Goal: Information Seeking & Learning: Learn about a topic

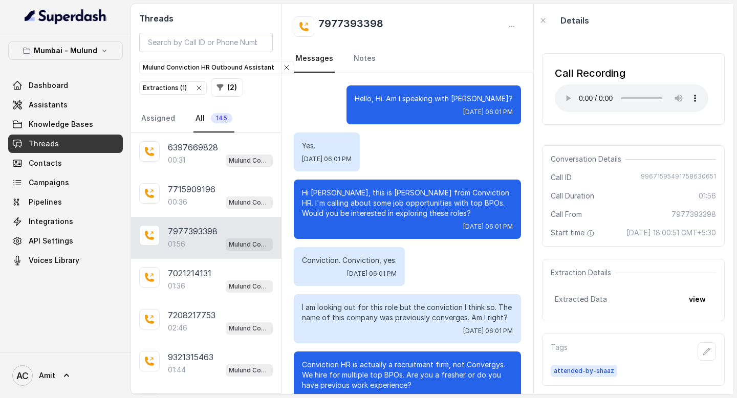
click at [67, 146] on link "Threads" at bounding box center [65, 144] width 115 height 18
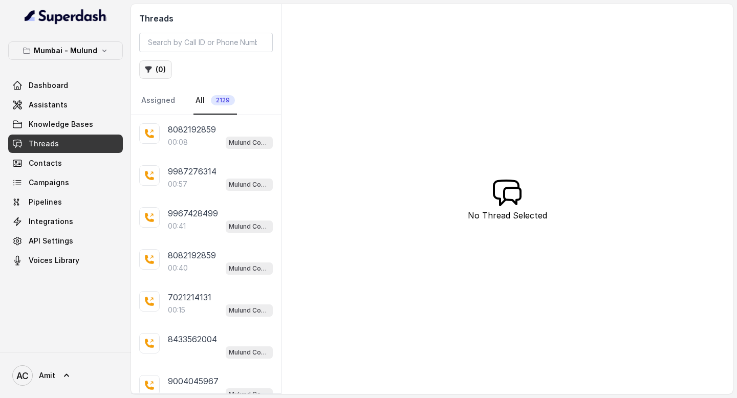
click at [156, 71] on button "( 0 )" at bounding box center [155, 69] width 33 height 18
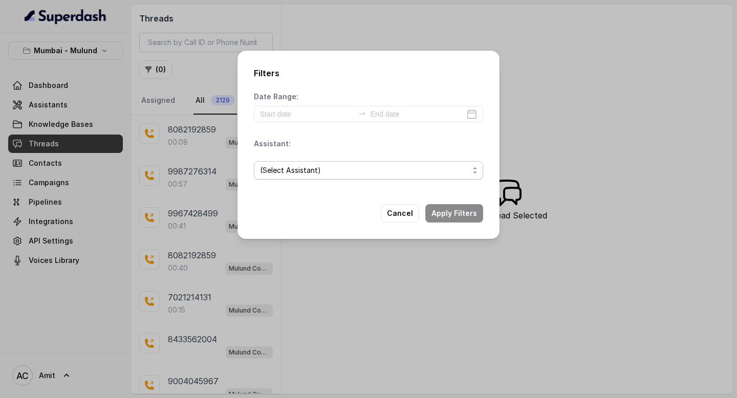
click at [328, 169] on span "(Select Assistant)" at bounding box center [364, 170] width 209 height 12
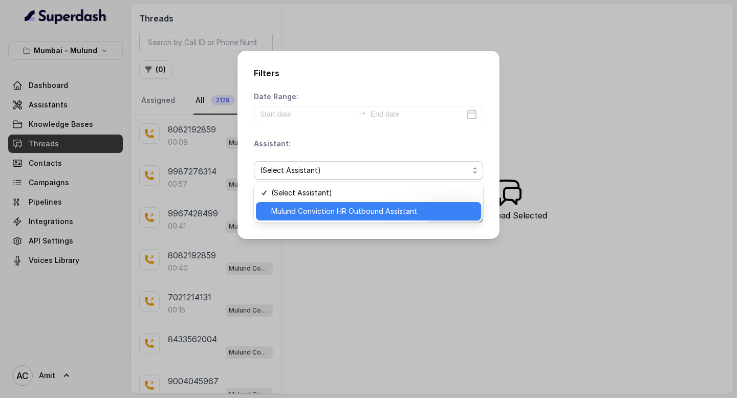
click at [332, 211] on span "Mulund Conviction HR Outbound Assistant" at bounding box center [373, 211] width 204 height 12
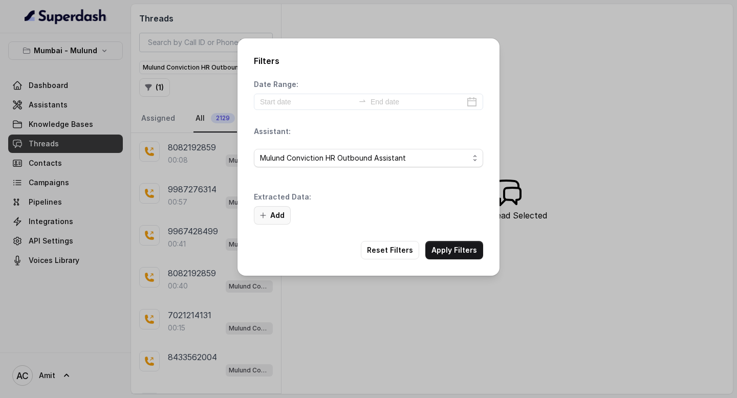
click at [262, 211] on icon "button" at bounding box center [263, 215] width 8 height 8
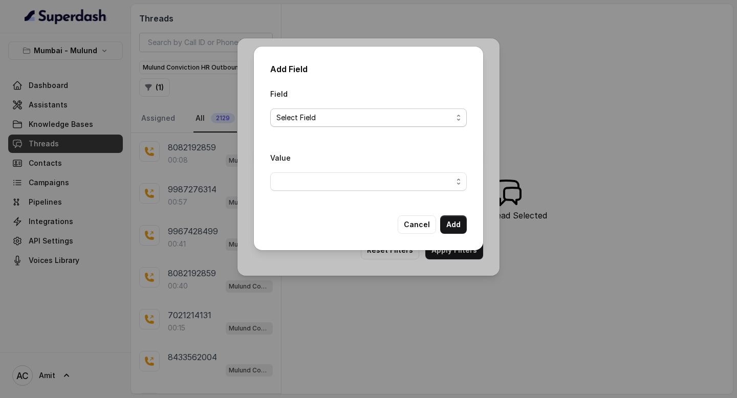
click at [329, 117] on span "Select Field" at bounding box center [364, 118] width 176 height 12
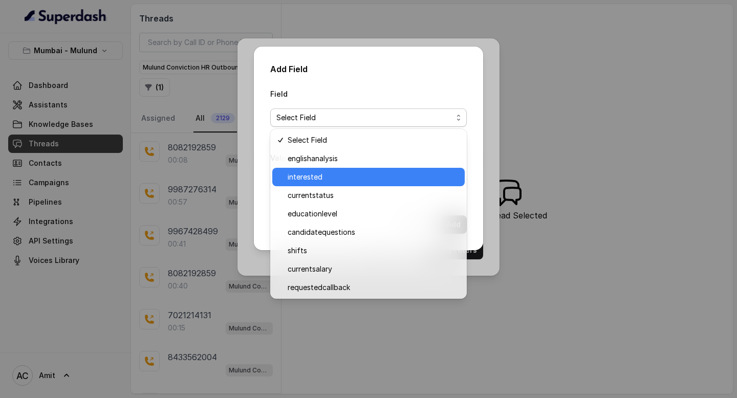
click at [319, 174] on span "interested" at bounding box center [373, 177] width 171 height 12
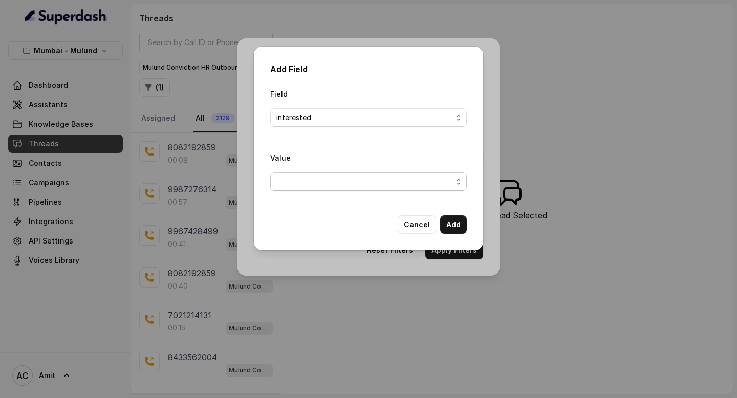
click at [400, 183] on span "button" at bounding box center [368, 182] width 197 height 18
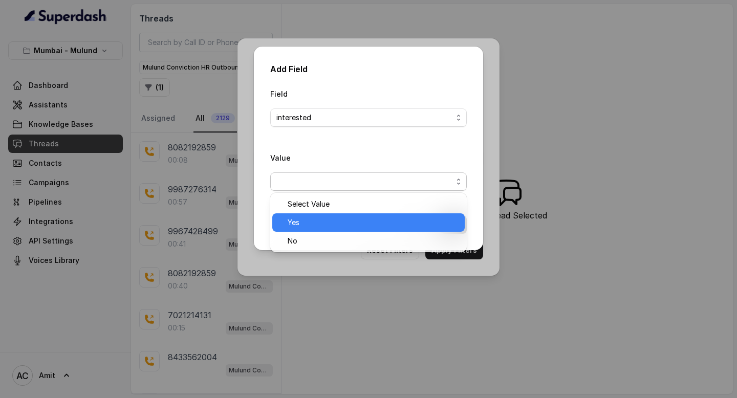
click at [302, 225] on span "Yes" at bounding box center [373, 223] width 171 height 12
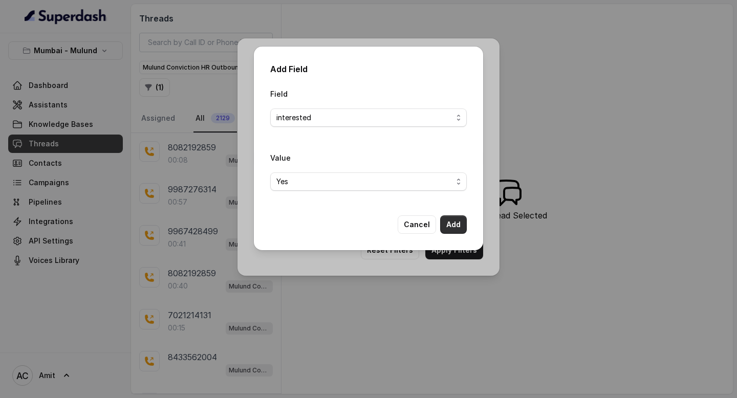
click at [461, 227] on button "Add" at bounding box center [453, 225] width 27 height 18
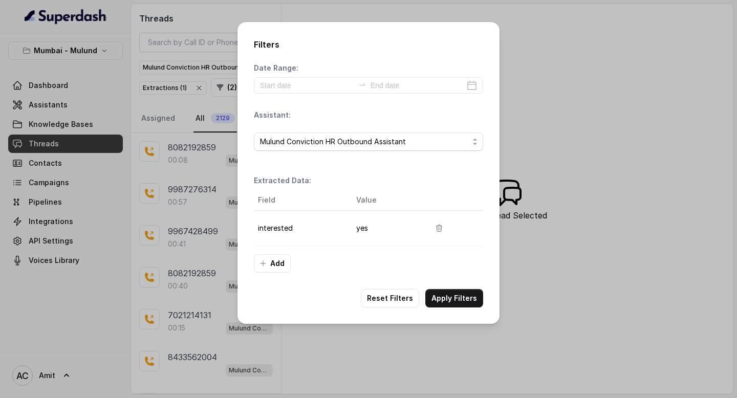
click at [460, 295] on button "Apply Filters" at bounding box center [454, 298] width 58 height 18
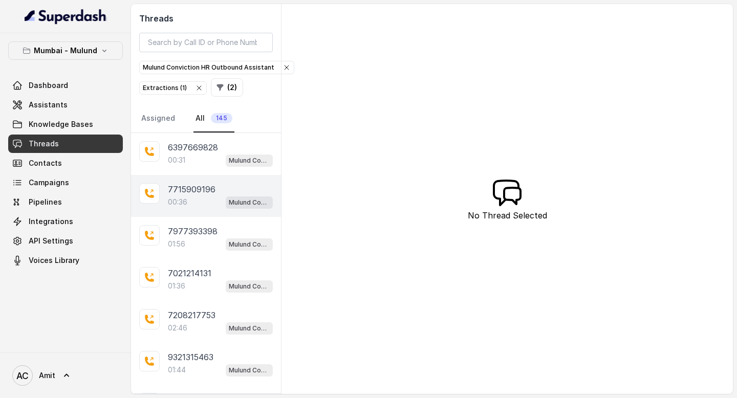
click at [188, 201] on div "00:36 Mulund Conviction HR Outbound Assistant" at bounding box center [220, 202] width 105 height 13
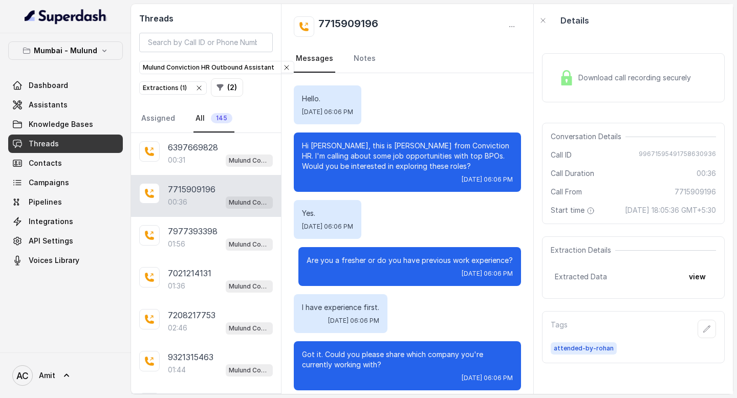
scroll to position [113, 0]
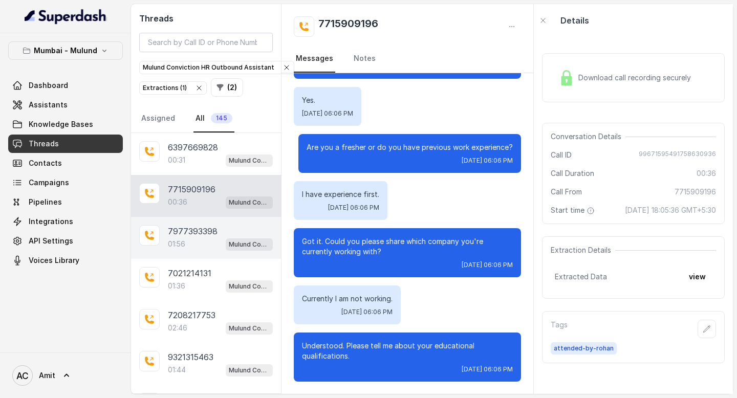
click at [203, 229] on p "7977393398" at bounding box center [193, 231] width 50 height 12
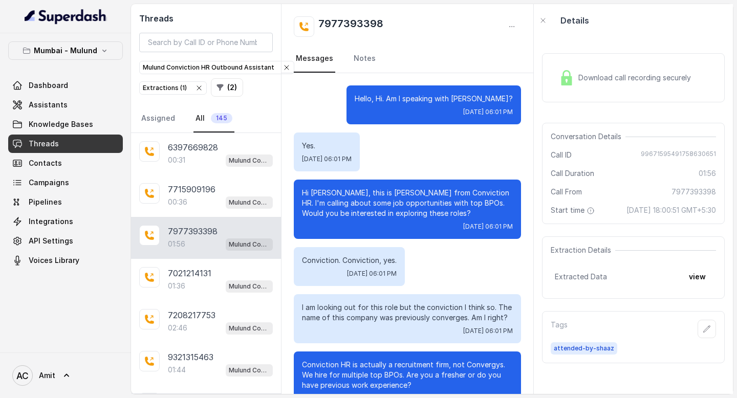
scroll to position [996, 0]
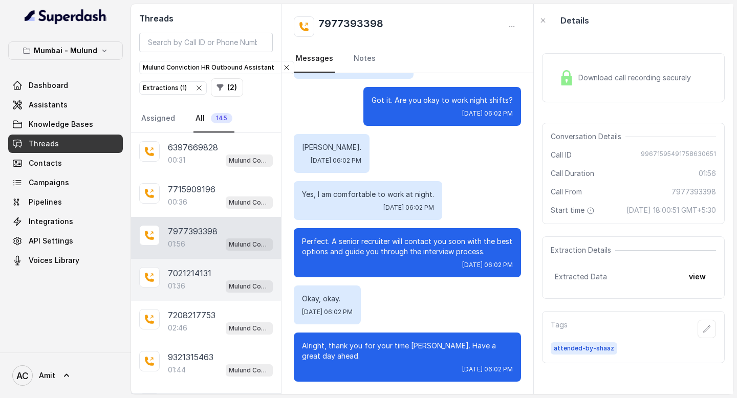
click at [196, 262] on div "7021214131 01:36 Mulund Conviction HR Outbound Assistant" at bounding box center [206, 280] width 150 height 42
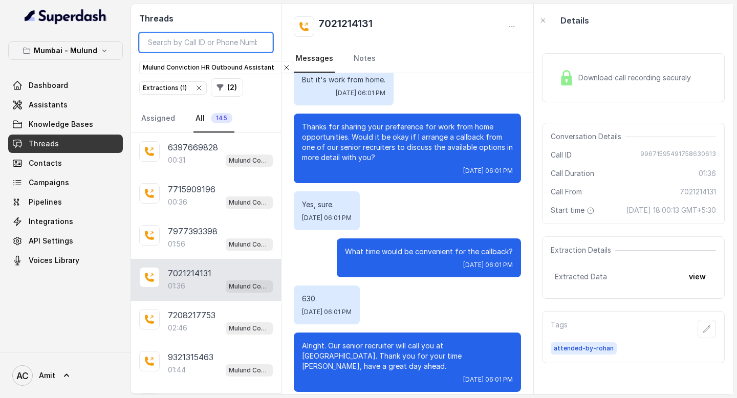
click at [191, 43] on input "search" at bounding box center [206, 42] width 134 height 19
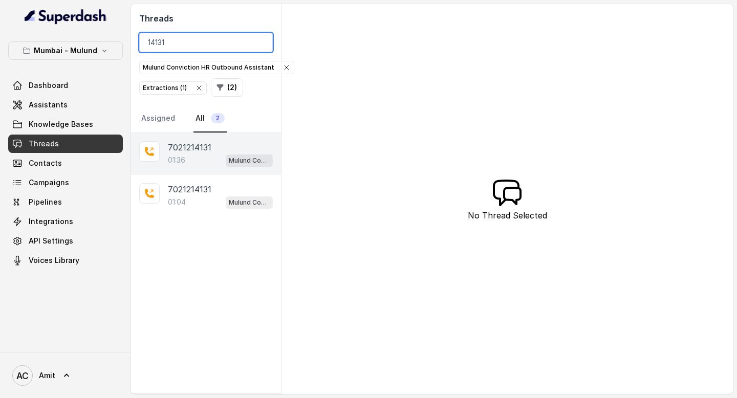
type input "14131"
click at [184, 151] on p "7021214131" at bounding box center [190, 147] width 44 height 12
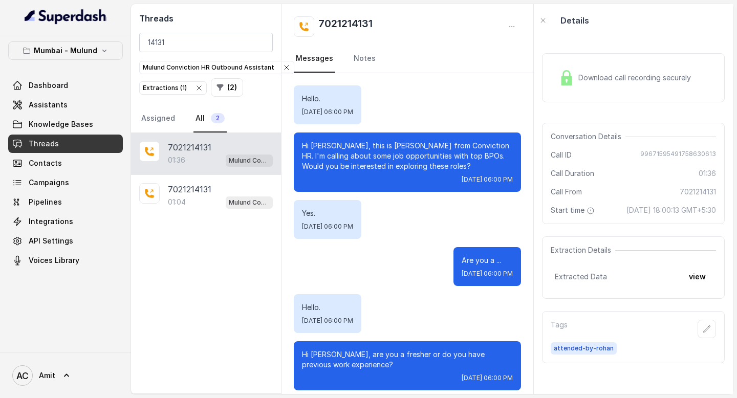
scroll to position [824, 0]
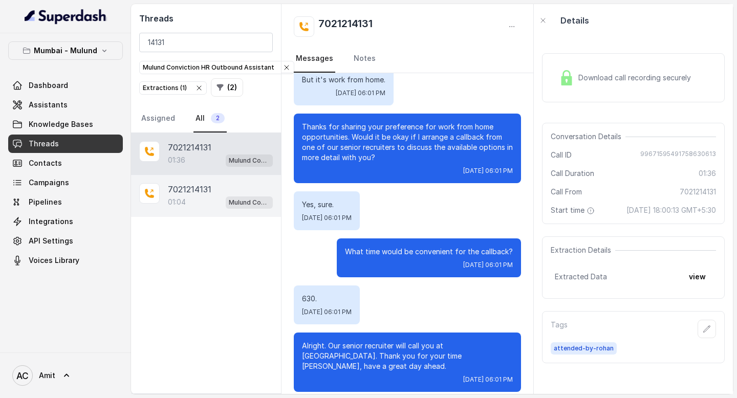
click at [185, 201] on p "01:04" at bounding box center [177, 202] width 18 height 10
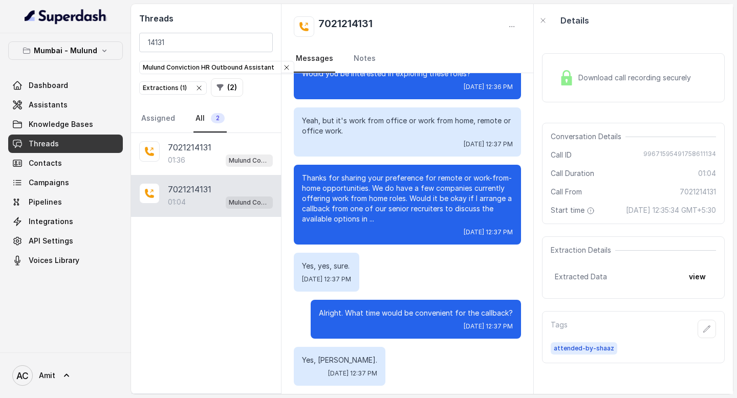
scroll to position [101, 0]
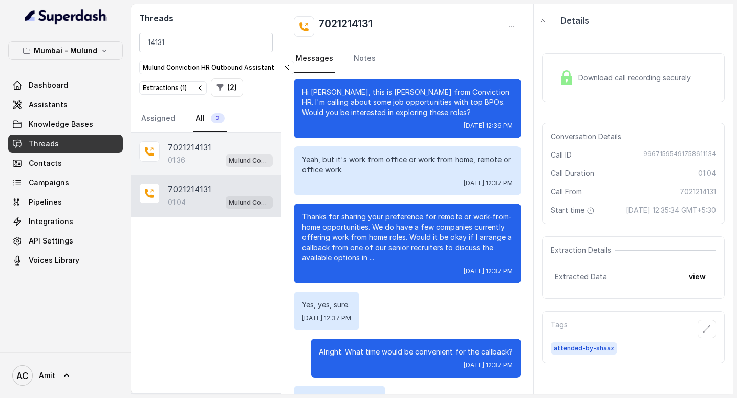
click at [190, 152] on p "7021214131" at bounding box center [190, 147] width 44 height 12
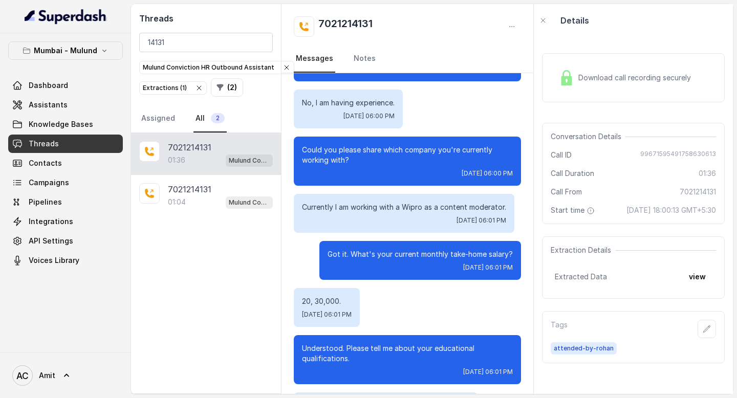
scroll to position [287, 0]
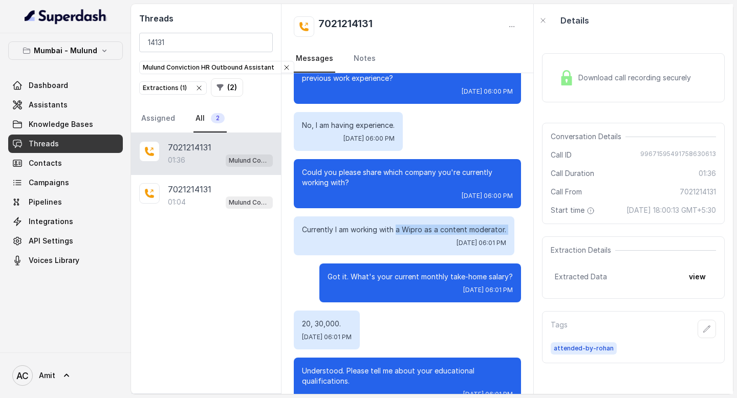
drag, startPoint x: 396, startPoint y: 229, endPoint x: 485, endPoint y: 235, distance: 88.8
click at [485, 235] on div "Currently I am working with a Wipro as a content moderator. [DATE] 06:01 PM" at bounding box center [404, 236] width 221 height 39
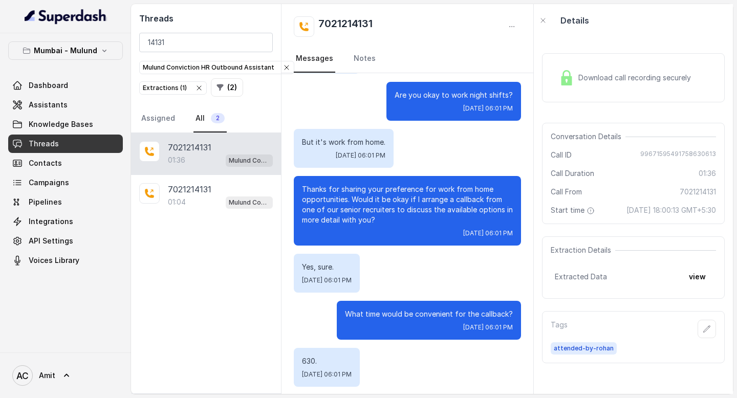
scroll to position [814, 0]
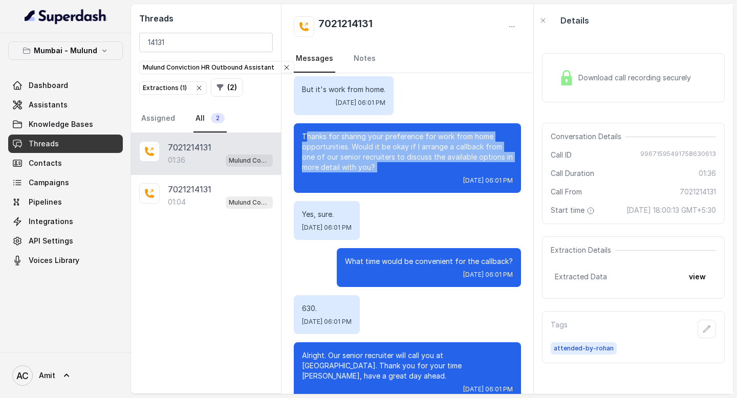
drag, startPoint x: 308, startPoint y: 141, endPoint x: 402, endPoint y: 174, distance: 99.9
click at [402, 174] on div "Thanks for sharing your preference for work from home opportunities. Would it b…" at bounding box center [407, 158] width 227 height 70
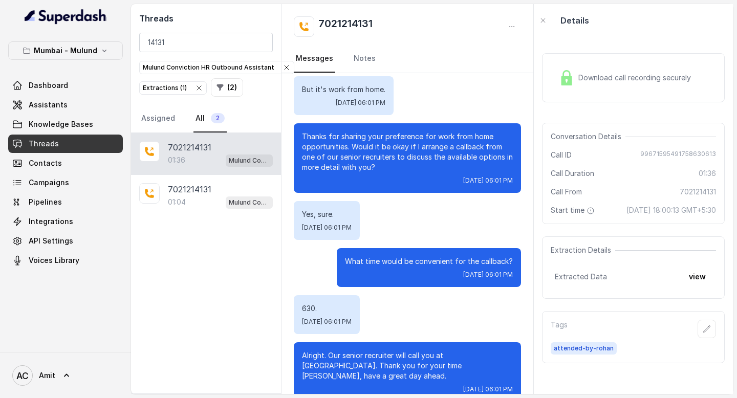
click at [338, 153] on p "Thanks for sharing your preference for work from home opportunities. Would it b…" at bounding box center [407, 152] width 211 height 41
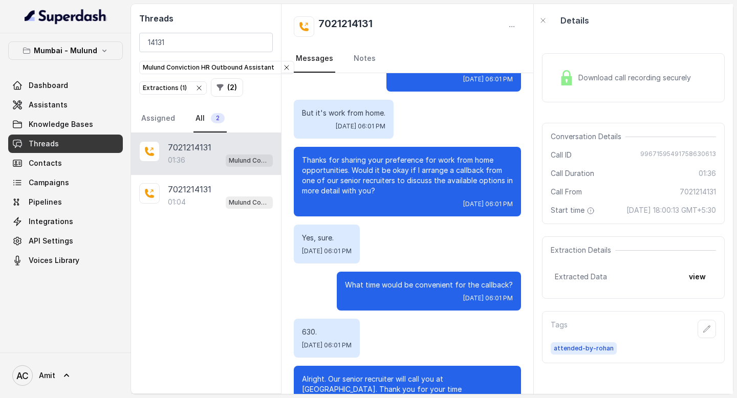
scroll to position [824, 0]
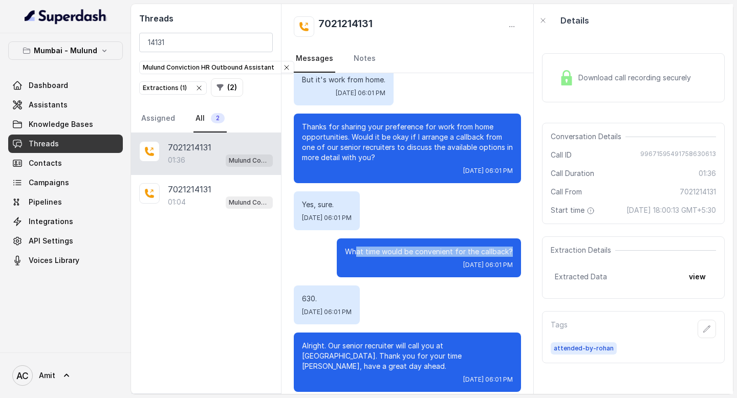
drag, startPoint x: 359, startPoint y: 251, endPoint x: 521, endPoint y: 254, distance: 161.8
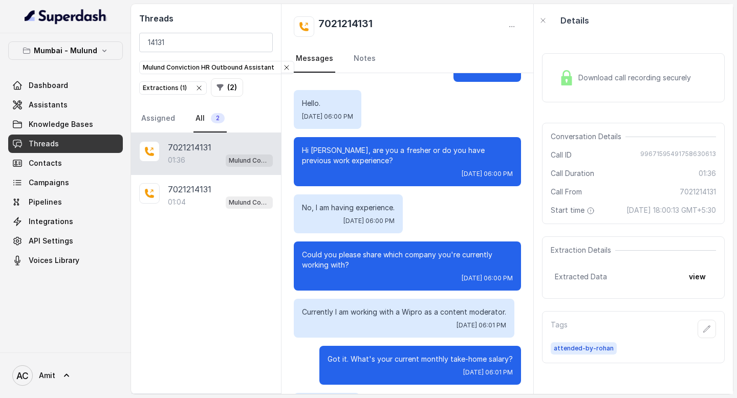
scroll to position [0, 0]
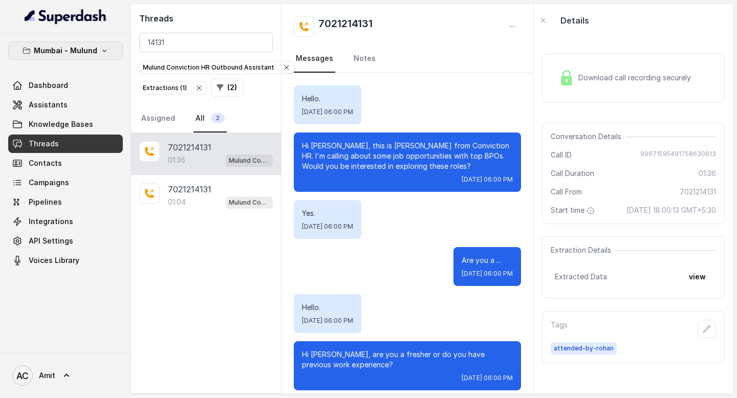
click at [99, 46] on button "Mumbai - Mulund" at bounding box center [65, 50] width 115 height 18
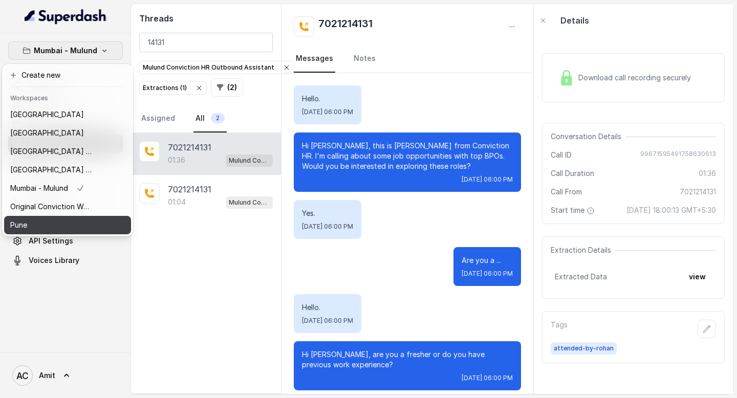
click at [55, 224] on div "Pune" at bounding box center [51, 225] width 82 height 12
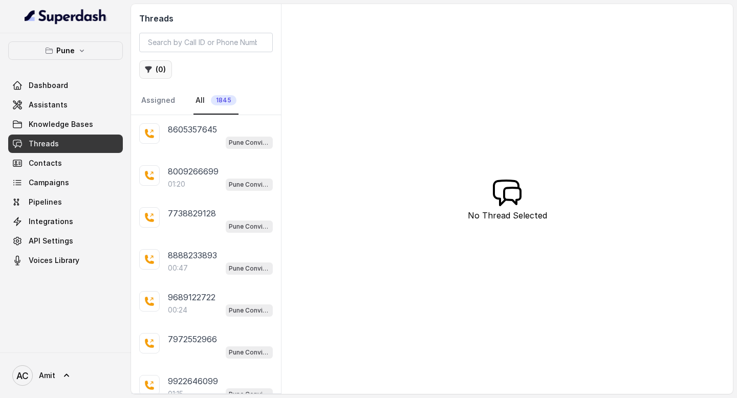
click at [148, 77] on button "( 0 )" at bounding box center [155, 69] width 33 height 18
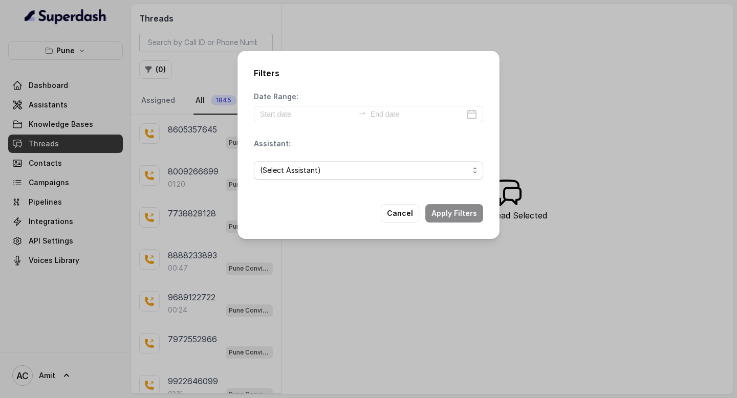
click at [307, 168] on span "(Select Assistant)" at bounding box center [364, 170] width 209 height 12
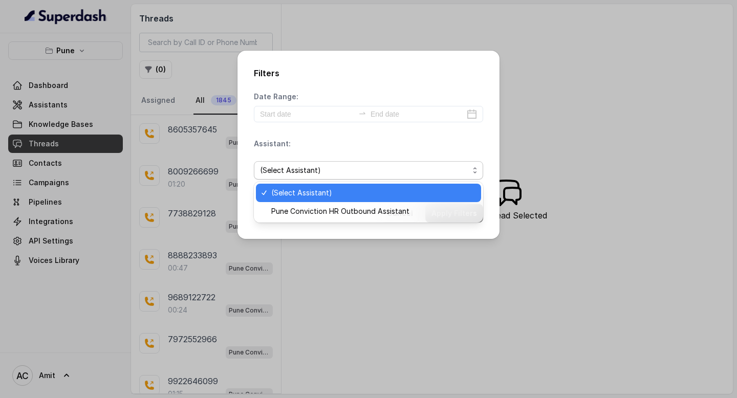
click at [297, 208] on span "Pune Conviction HR Outbound Assistant" at bounding box center [373, 211] width 204 height 12
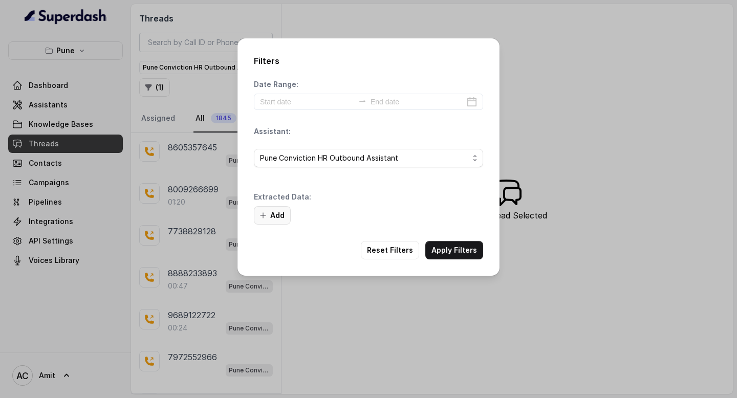
click at [276, 210] on button "Add" at bounding box center [272, 215] width 37 height 18
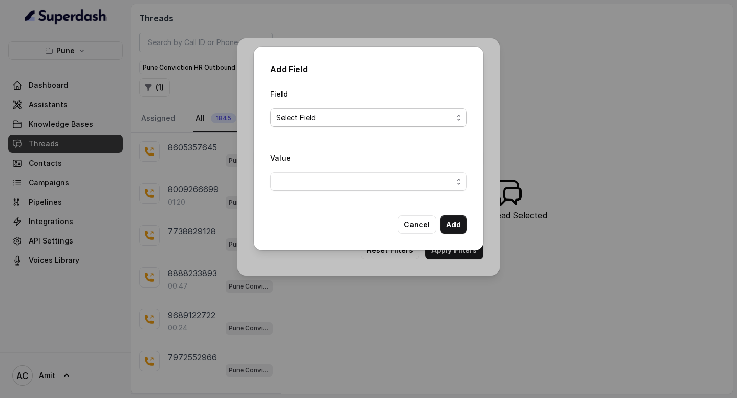
click at [324, 112] on span "Select Field" at bounding box center [364, 118] width 176 height 12
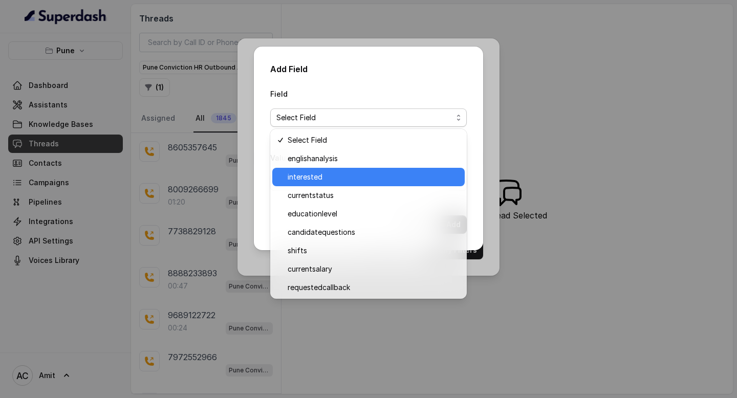
click at [314, 181] on span "interested" at bounding box center [373, 177] width 171 height 12
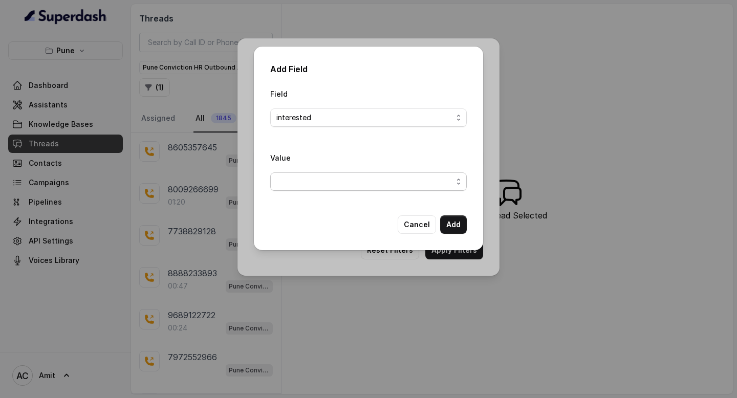
click at [385, 170] on div "Value" at bounding box center [368, 171] width 197 height 39
click at [365, 192] on div "Value" at bounding box center [368, 176] width 197 height 48
click at [374, 190] on span "button" at bounding box center [368, 182] width 197 height 18
click at [334, 179] on span "button" at bounding box center [368, 182] width 197 height 18
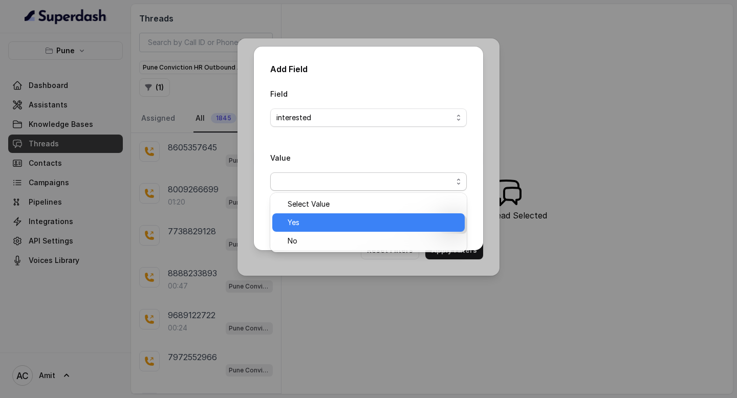
click at [292, 228] on span "Yes" at bounding box center [373, 223] width 171 height 12
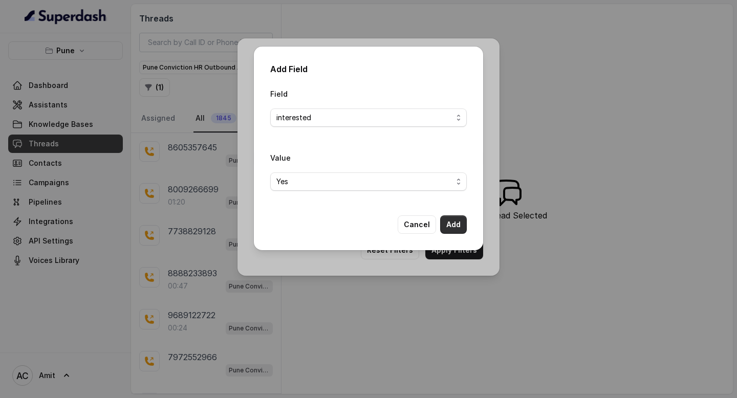
click at [453, 227] on button "Add" at bounding box center [453, 225] width 27 height 18
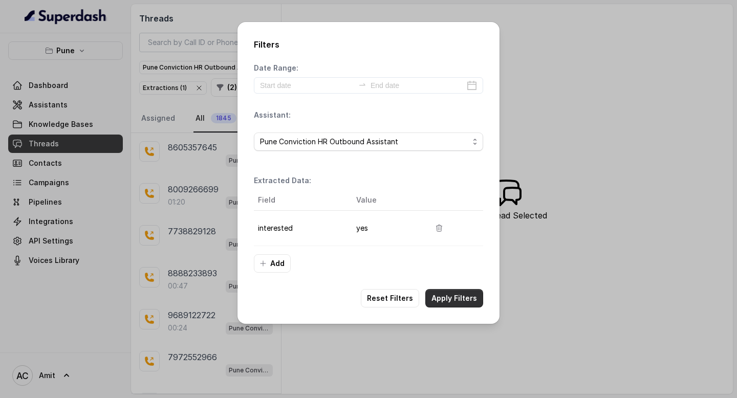
click at [458, 298] on button "Apply Filters" at bounding box center [454, 298] width 58 height 18
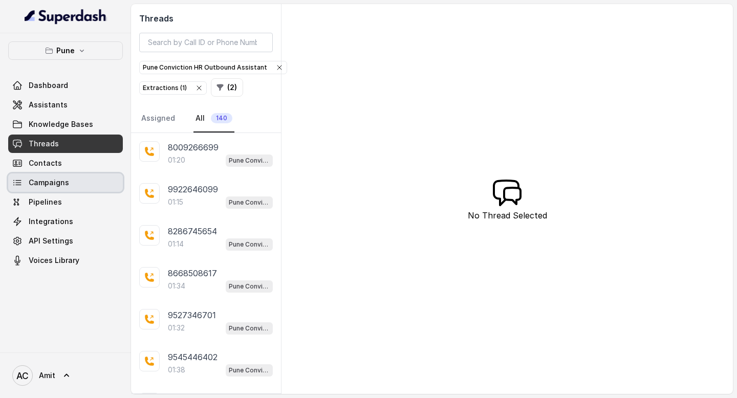
click at [56, 180] on span "Campaigns" at bounding box center [49, 183] width 40 height 10
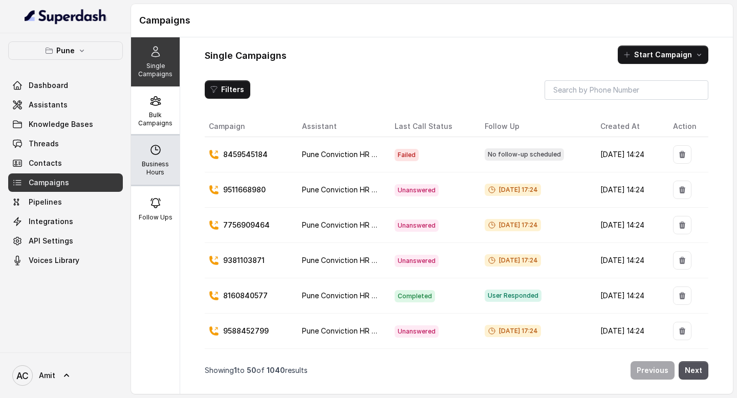
click at [137, 166] on p "Business Hours" at bounding box center [155, 168] width 40 height 16
select select "Asia/Calcutta"
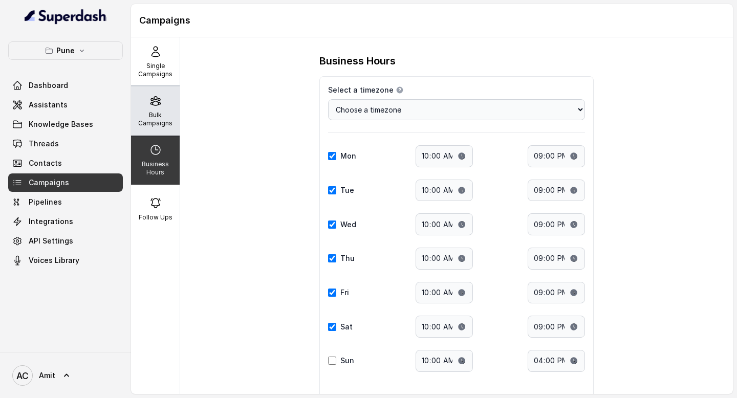
click at [160, 97] on icon at bounding box center [155, 101] width 12 height 12
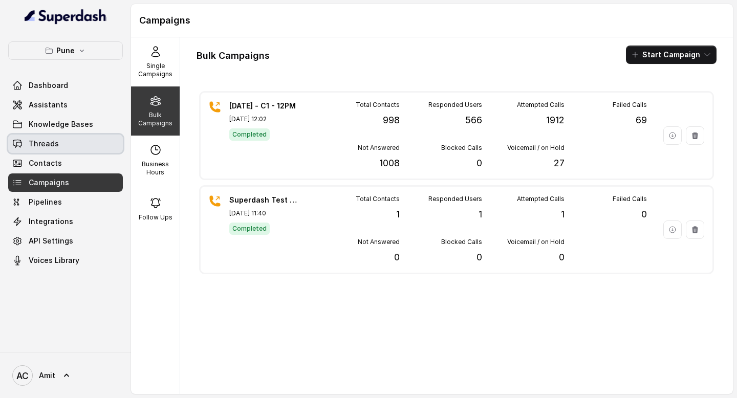
click at [54, 146] on span "Threads" at bounding box center [44, 144] width 30 height 10
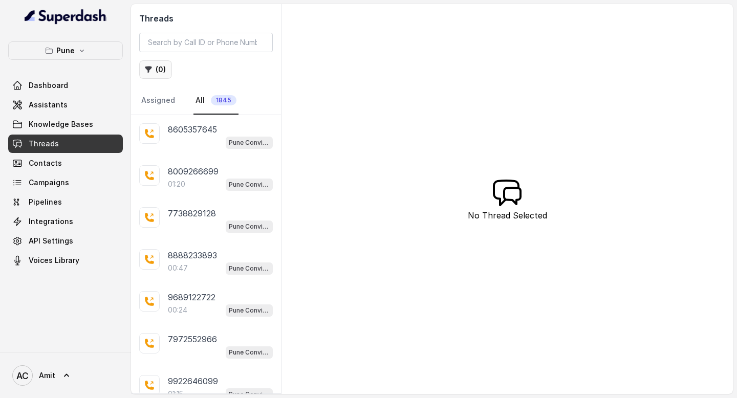
click at [160, 72] on button "( 0 )" at bounding box center [155, 69] width 33 height 18
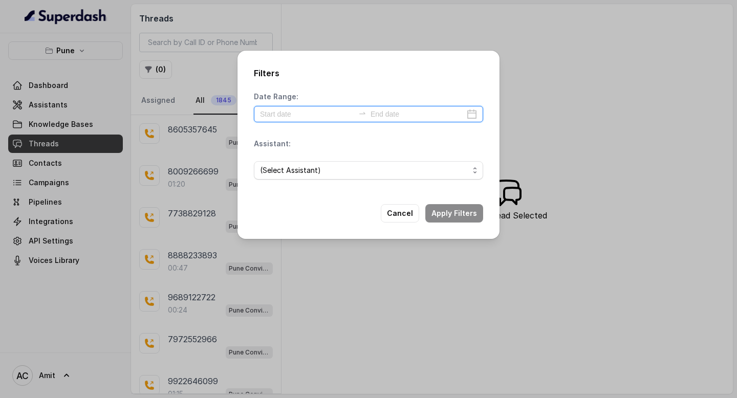
click at [314, 115] on input at bounding box center [307, 114] width 94 height 11
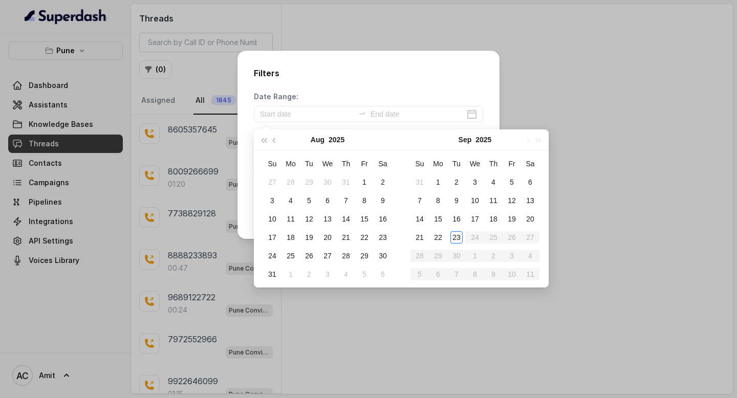
click at [243, 166] on div "Filters Date Range: Assistant: (Select Assistant) Cancel Apply Filters" at bounding box center [369, 145] width 262 height 188
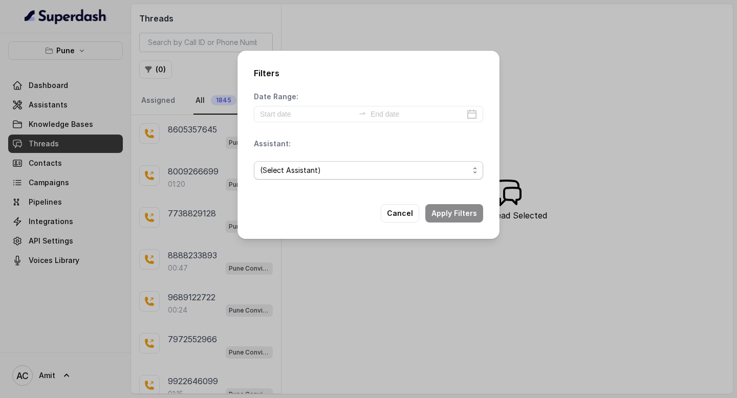
click at [321, 178] on span "(Select Assistant)" at bounding box center [368, 170] width 229 height 18
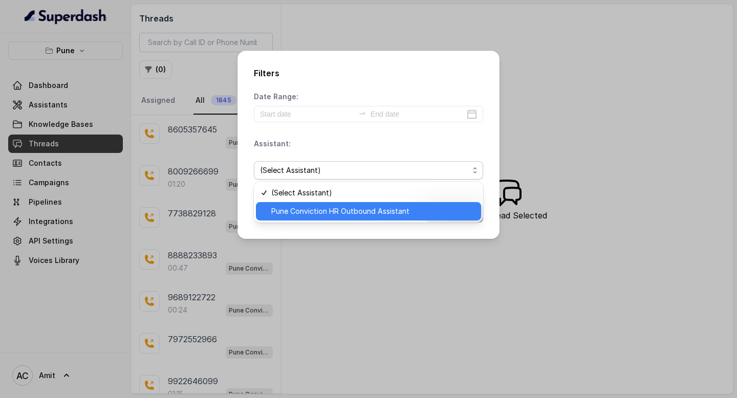
click at [312, 208] on span "Pune Conviction HR Outbound Assistant" at bounding box center [373, 211] width 204 height 12
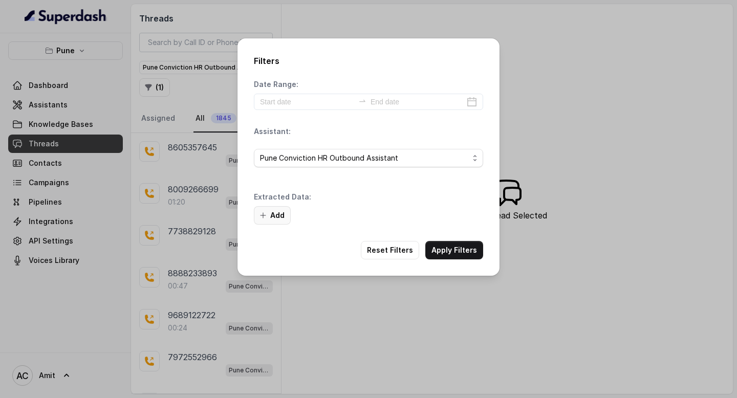
click at [271, 223] on button "Add" at bounding box center [272, 215] width 37 height 18
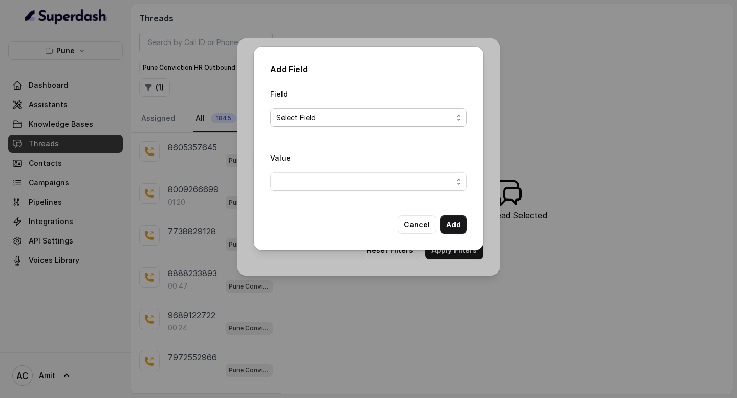
click at [314, 121] on span "Select Field" at bounding box center [364, 118] width 176 height 12
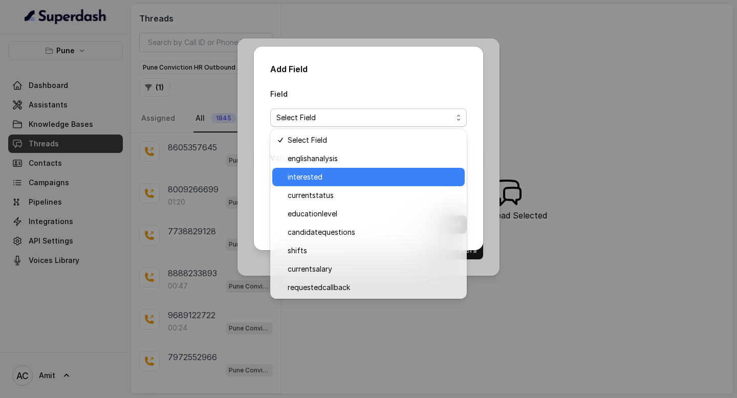
click at [318, 177] on span "interested" at bounding box center [373, 177] width 171 height 12
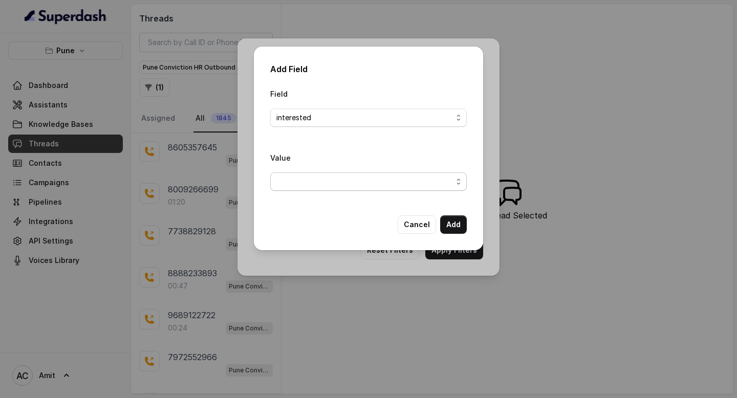
click at [373, 185] on span "button" at bounding box center [368, 182] width 197 height 18
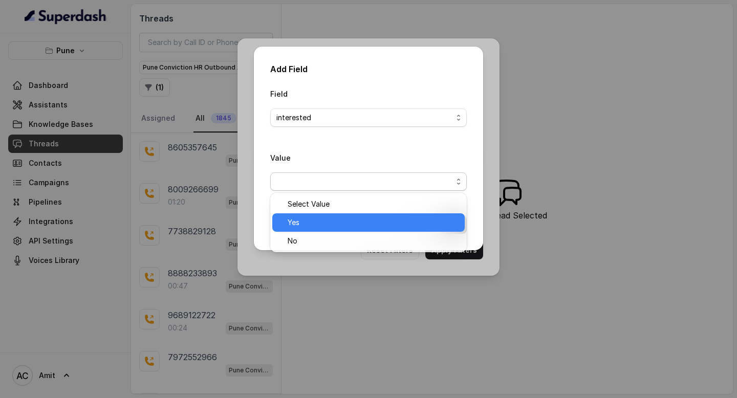
drag, startPoint x: 297, startPoint y: 232, endPoint x: 310, endPoint y: 223, distance: 16.2
click at [310, 223] on div "Select Value Yes No" at bounding box center [368, 222] width 197 height 59
click at [356, 221] on span "Yes" at bounding box center [373, 223] width 171 height 12
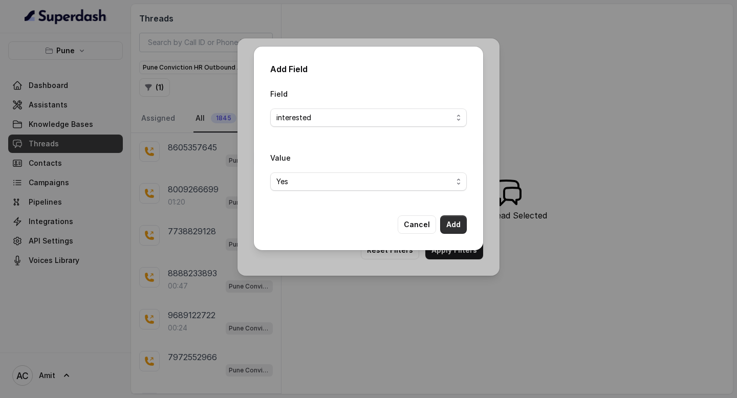
click at [457, 222] on button "Add" at bounding box center [453, 225] width 27 height 18
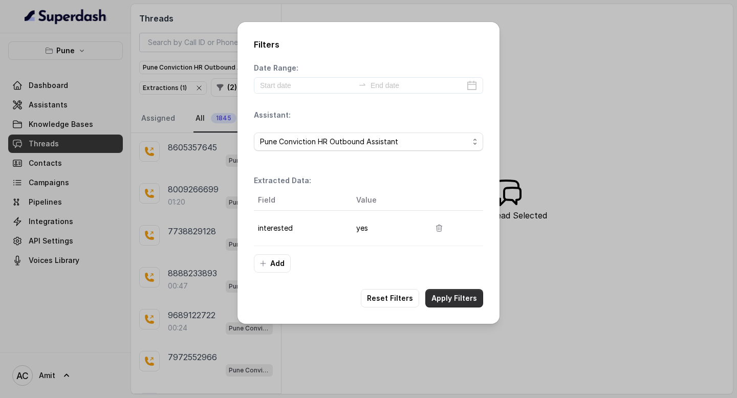
click at [460, 294] on button "Apply Filters" at bounding box center [454, 298] width 58 height 18
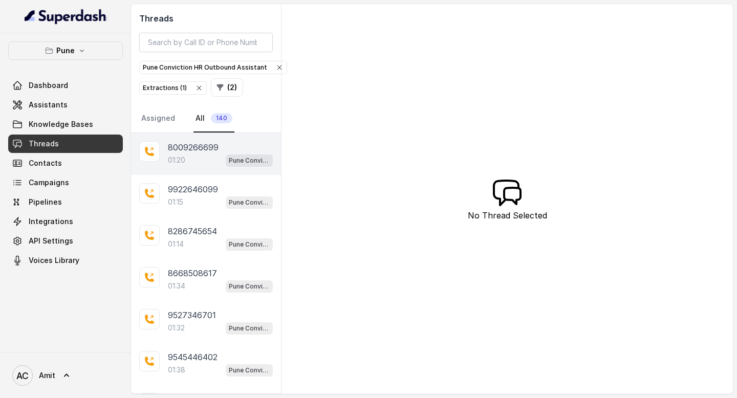
click at [183, 164] on p "01:20" at bounding box center [176, 160] width 17 height 10
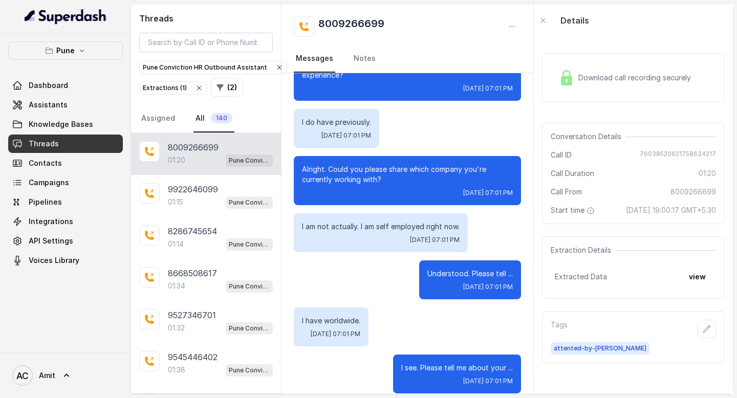
scroll to position [248, 0]
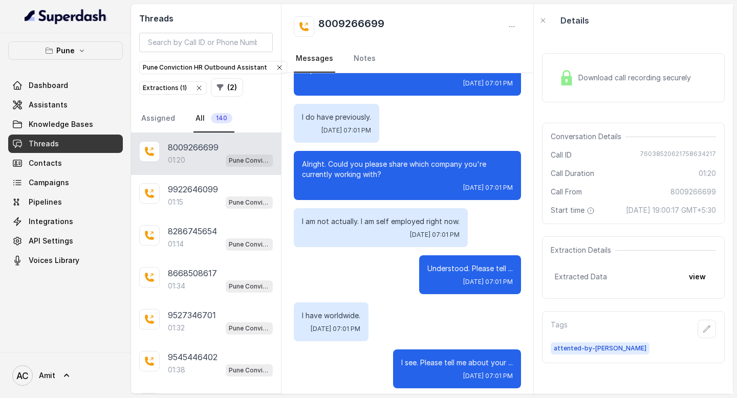
drag, startPoint x: 340, startPoint y: 166, endPoint x: 392, endPoint y: 184, distance: 54.6
click at [392, 183] on div "Alright. Could you please share which company you're currently working with? Tu…" at bounding box center [407, 175] width 227 height 49
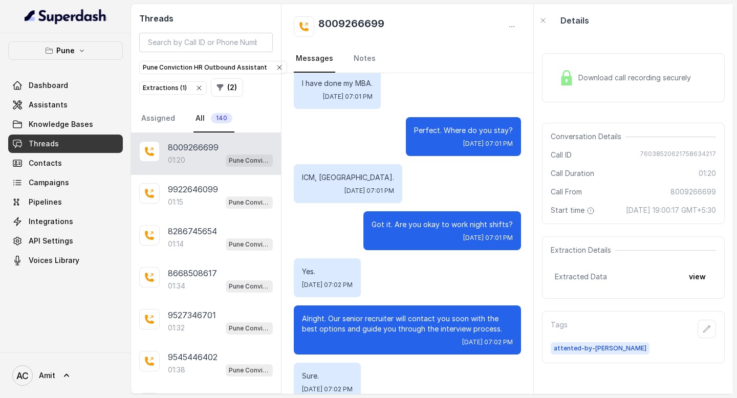
scroll to position [830, 0]
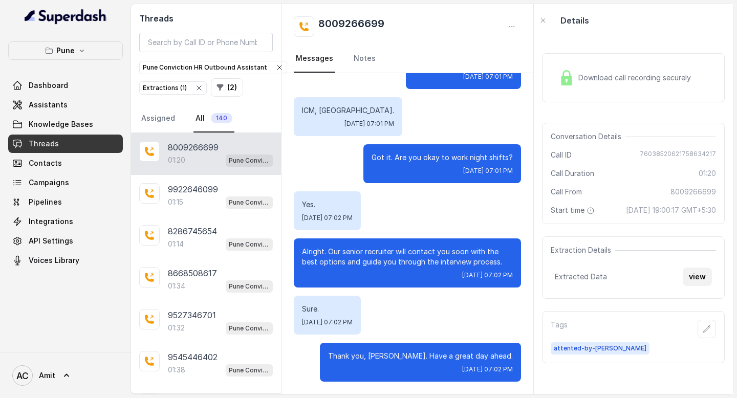
click at [706, 286] on button "view" at bounding box center [697, 277] width 29 height 18
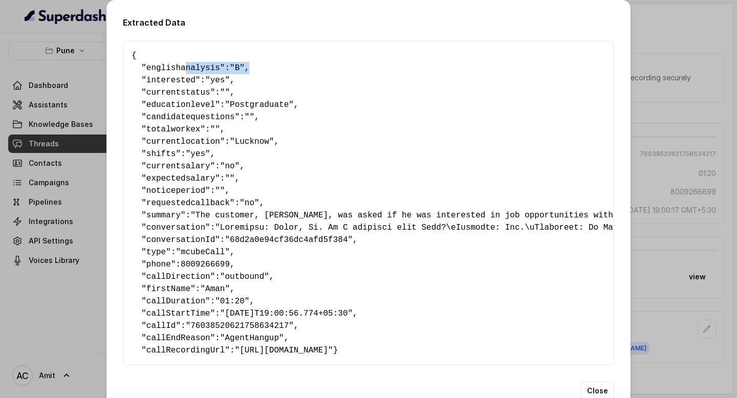
drag, startPoint x: 242, startPoint y: 67, endPoint x: 185, endPoint y: 67, distance: 56.8
click at [185, 67] on pre "{ " englishanalysis ": "B" , " interested ": "yes" , " currentstatus ": "" , " …" at bounding box center [369, 203] width 474 height 307
drag, startPoint x: 202, startPoint y: 80, endPoint x: 273, endPoint y: 78, distance: 70.7
click at [273, 78] on pre "{ " englishanalysis ": "B" , " interested ": "yes" , " currentstatus ": "" , " …" at bounding box center [369, 203] width 474 height 307
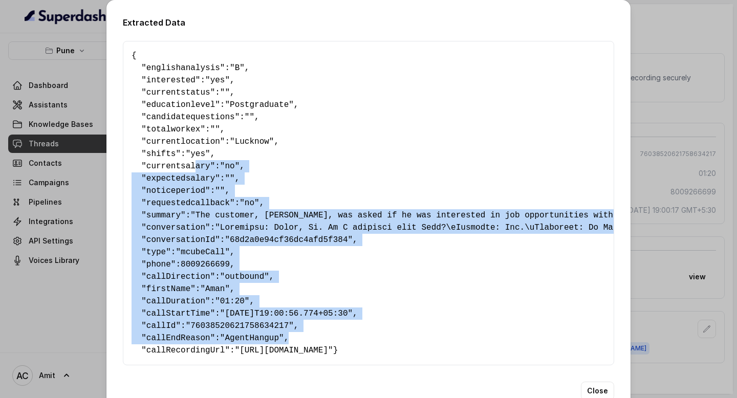
drag, startPoint x: 296, startPoint y: 339, endPoint x: 199, endPoint y: 163, distance: 200.9
click at [199, 163] on pre "{ " englishanalysis ": "B" , " interested ": "yes" , " currentstatus ": "" , " …" at bounding box center [369, 203] width 474 height 307
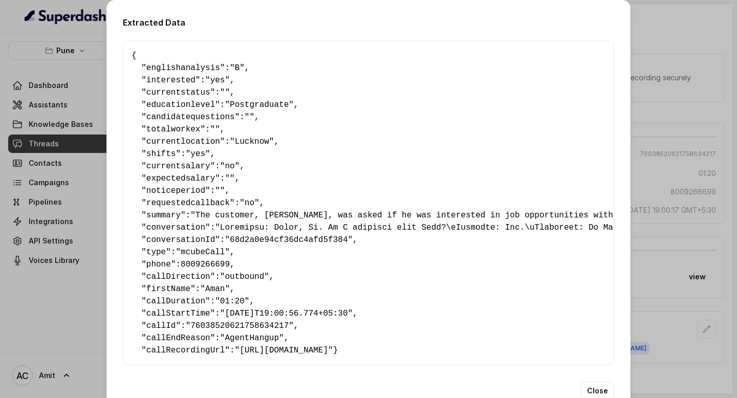
click at [164, 120] on span "candidatequestions" at bounding box center [190, 117] width 89 height 9
click at [648, 20] on div "Extracted Data { " englishanalysis ": "B" , " interested ": "yes" , " currentst…" at bounding box center [368, 199] width 737 height 398
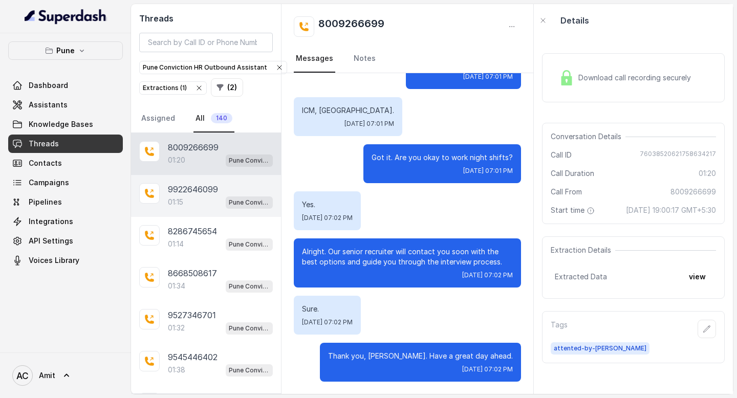
click at [183, 200] on p "01:15" at bounding box center [175, 202] width 15 height 10
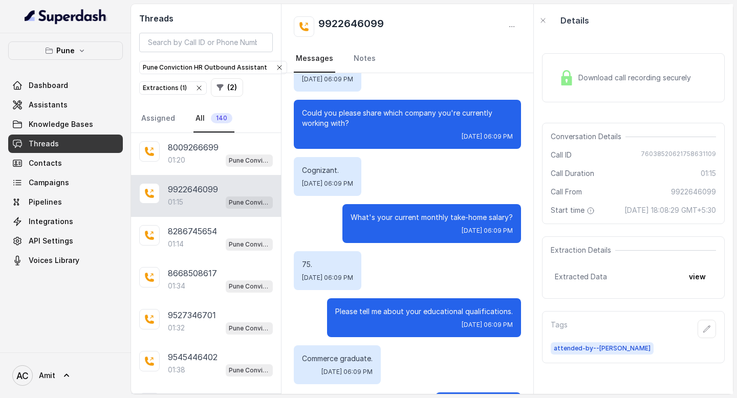
scroll to position [402, 0]
